Goal: Navigation & Orientation: Find specific page/section

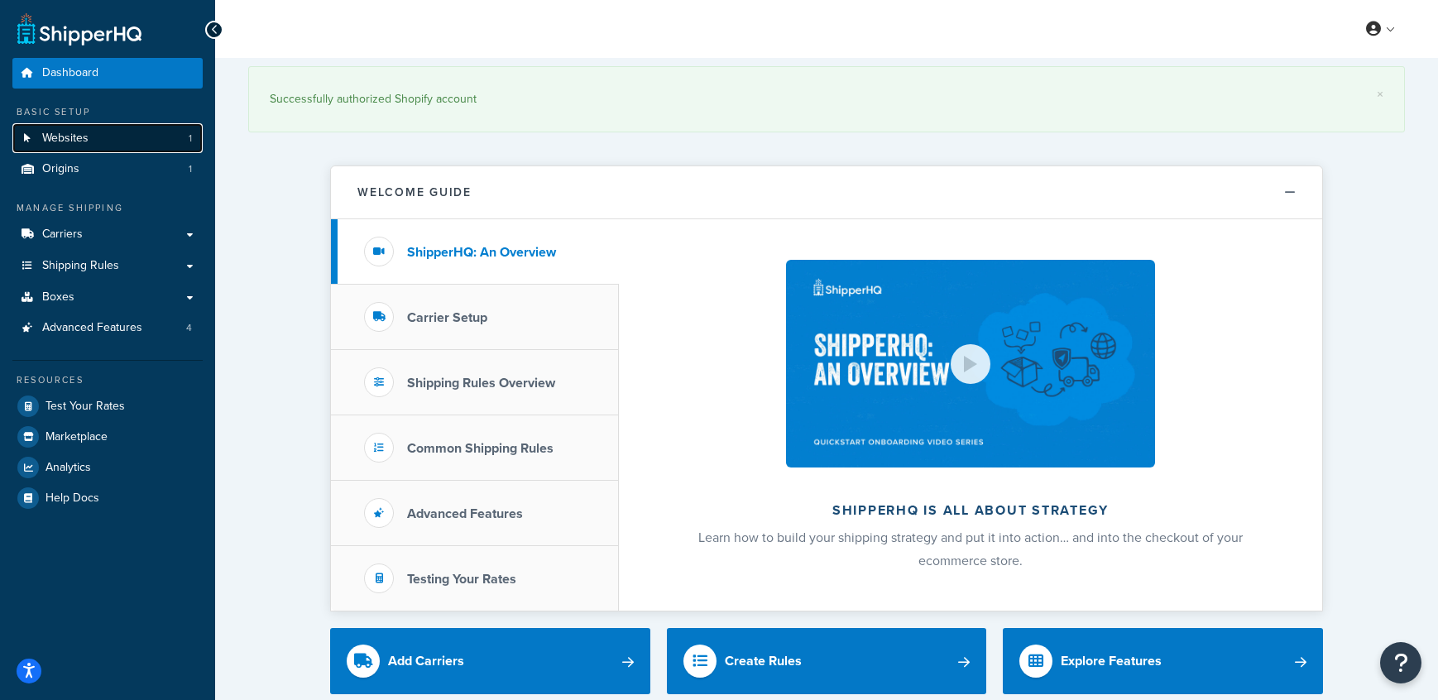
click at [122, 145] on link "Websites 1" at bounding box center [107, 138] width 190 height 31
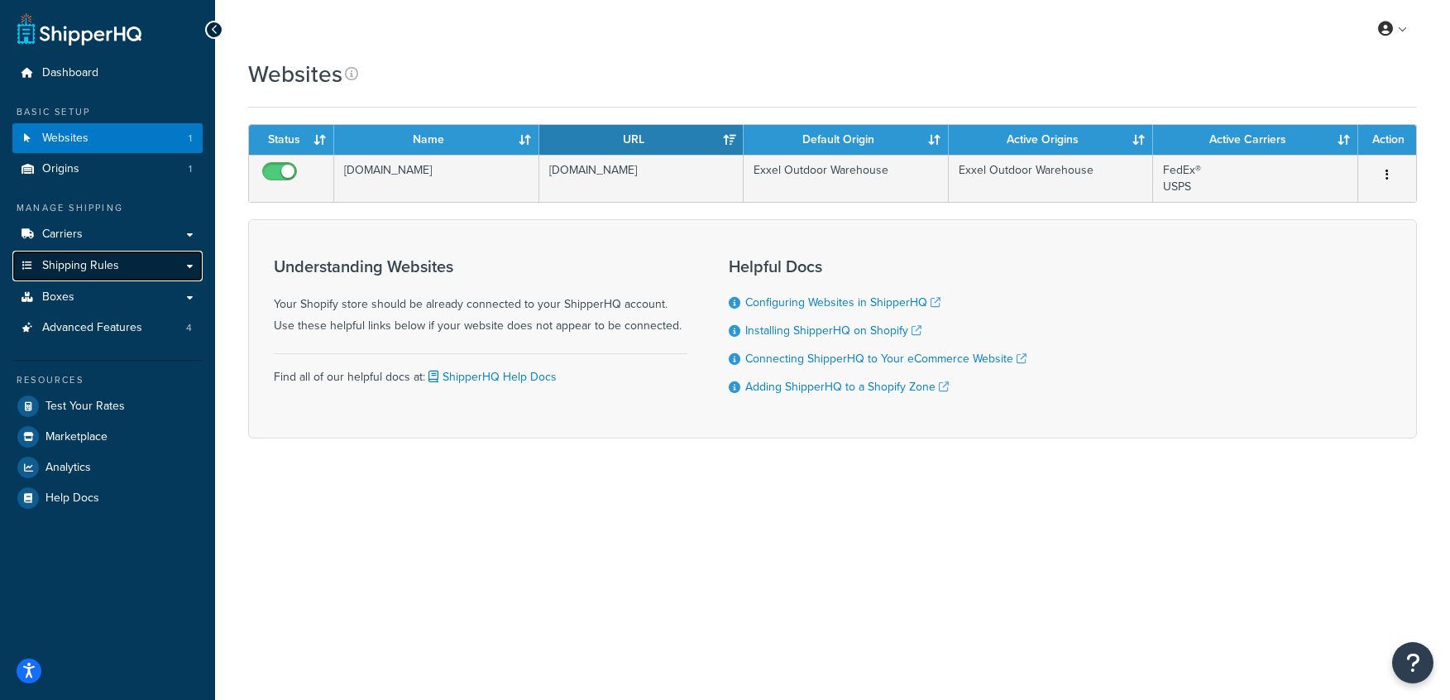
click at [122, 264] on link "Shipping Rules" at bounding box center [107, 266] width 190 height 31
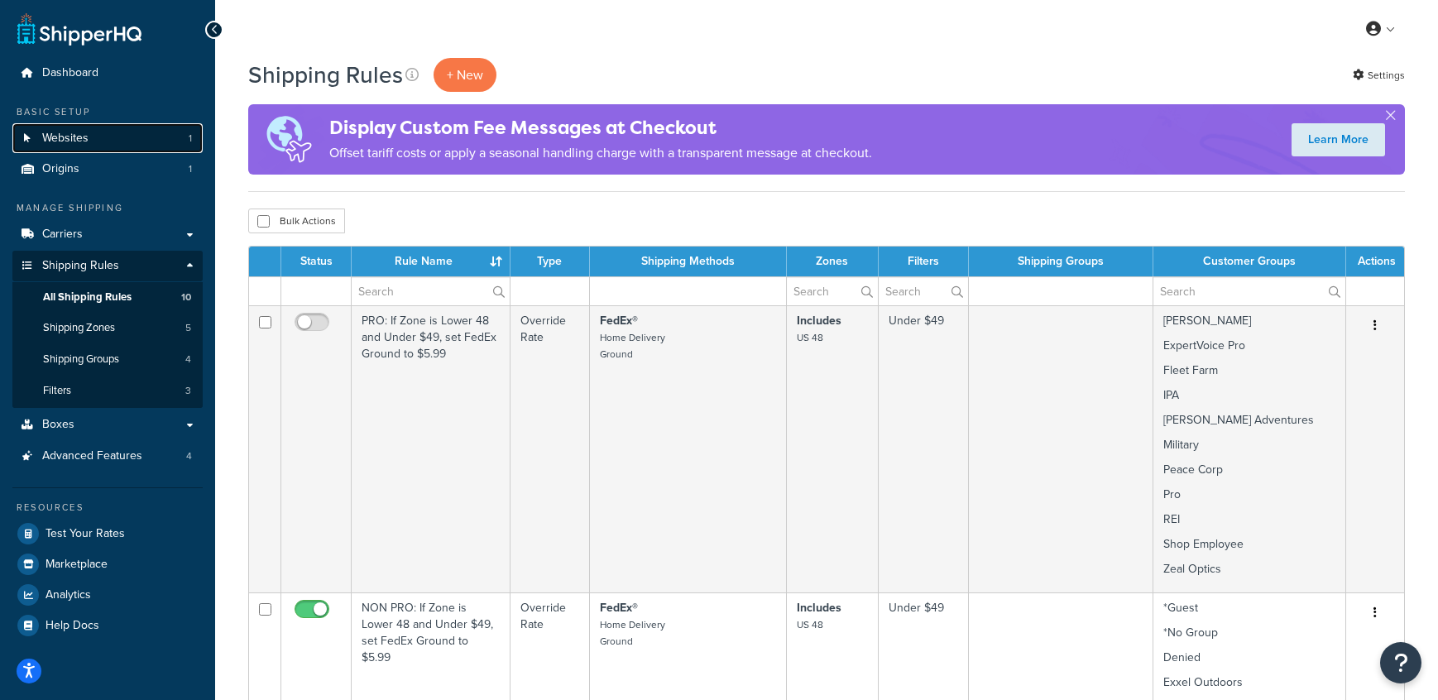
click at [146, 145] on link "Websites 1" at bounding box center [107, 138] width 190 height 31
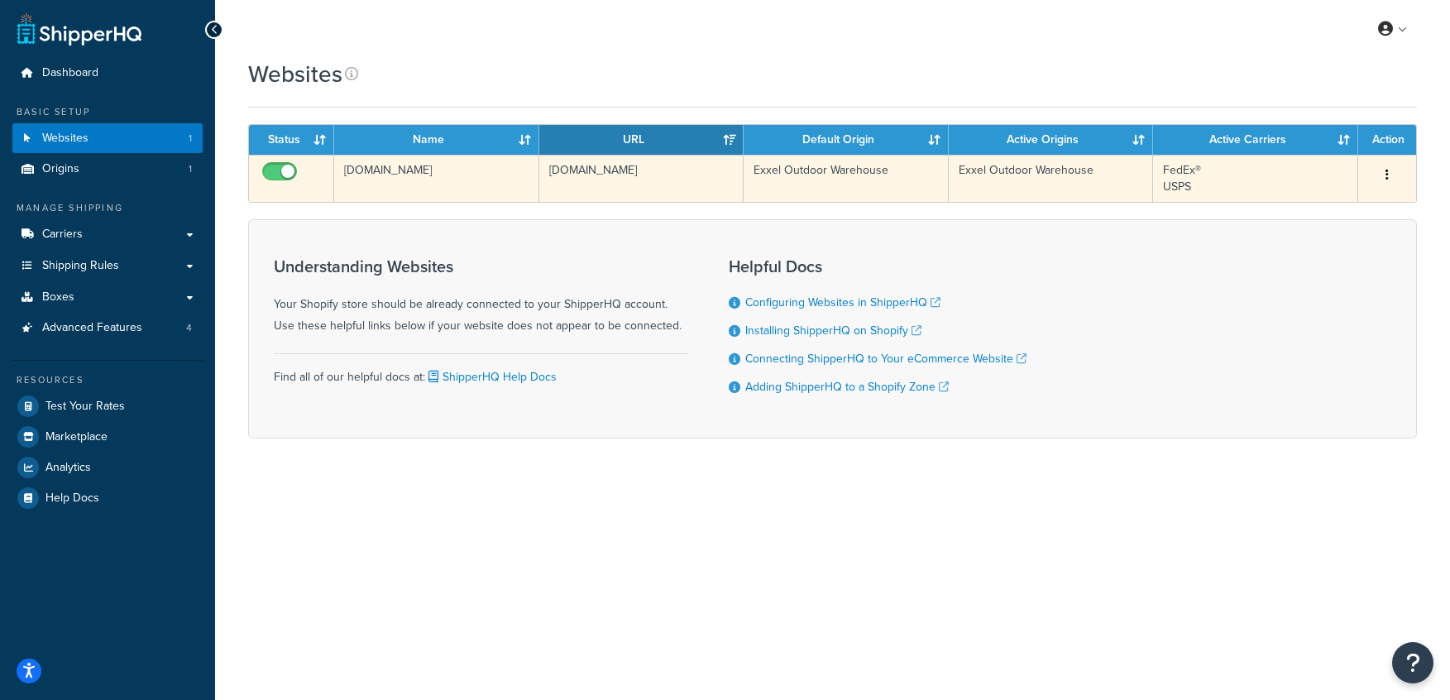
click at [1401, 178] on div "Edit" at bounding box center [1387, 175] width 38 height 26
click at [1392, 178] on button "button" at bounding box center [1387, 175] width 23 height 26
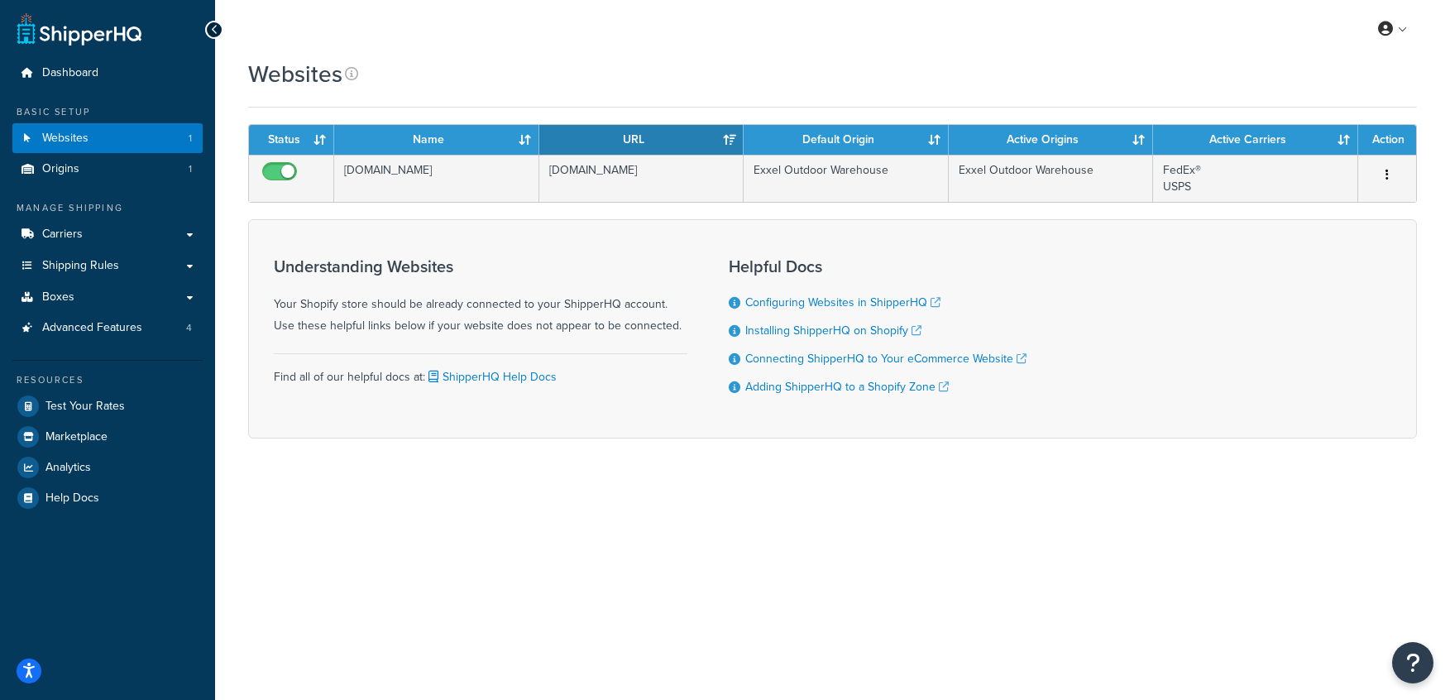
click at [1278, 555] on div "My Profile Billing Global Settings Contact Us Logout Websites Contact Us Send U…" at bounding box center [832, 350] width 1235 height 700
